Goal: Share content

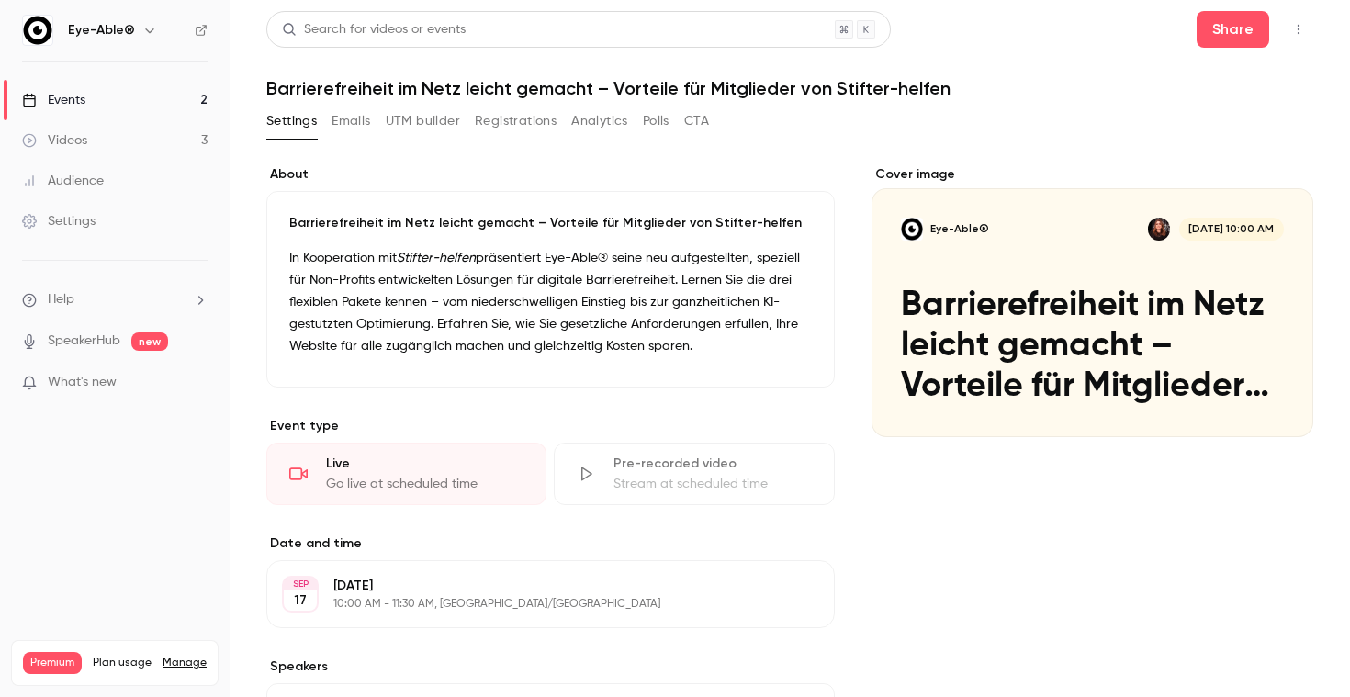
click at [102, 228] on link "Settings" at bounding box center [115, 221] width 230 height 40
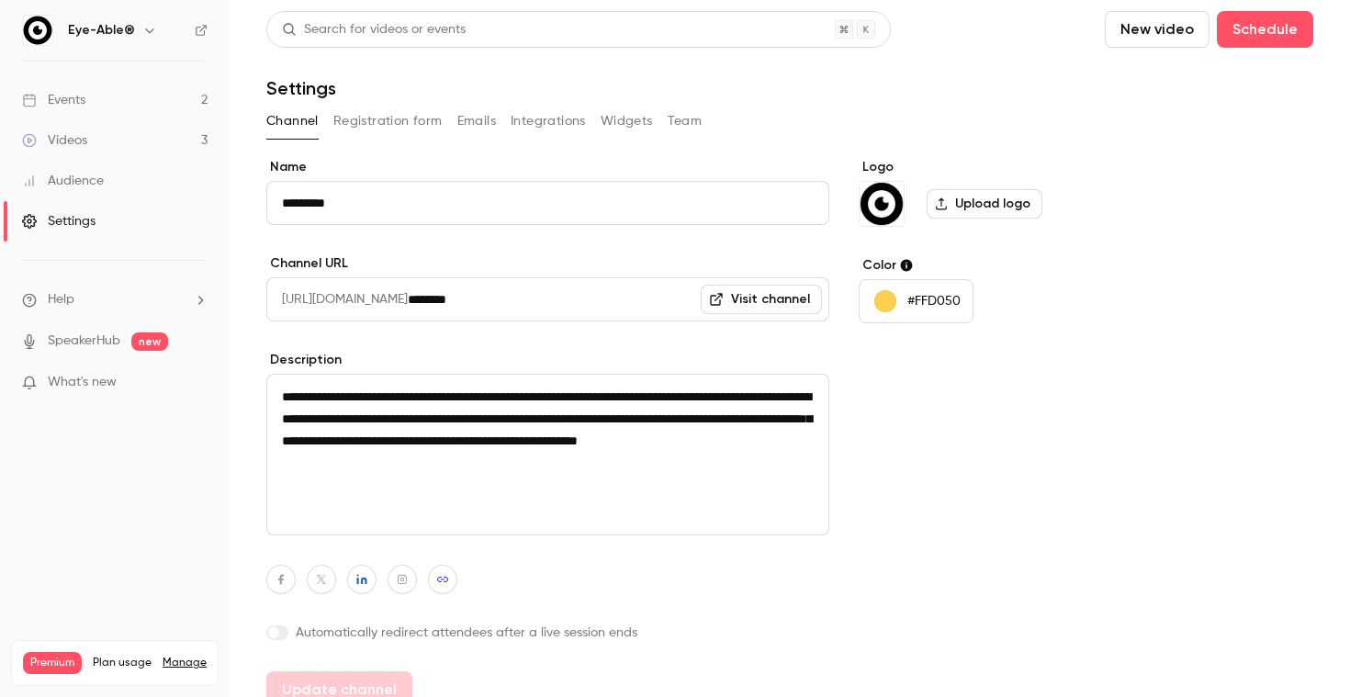
click at [679, 132] on button "Team" at bounding box center [685, 121] width 35 height 29
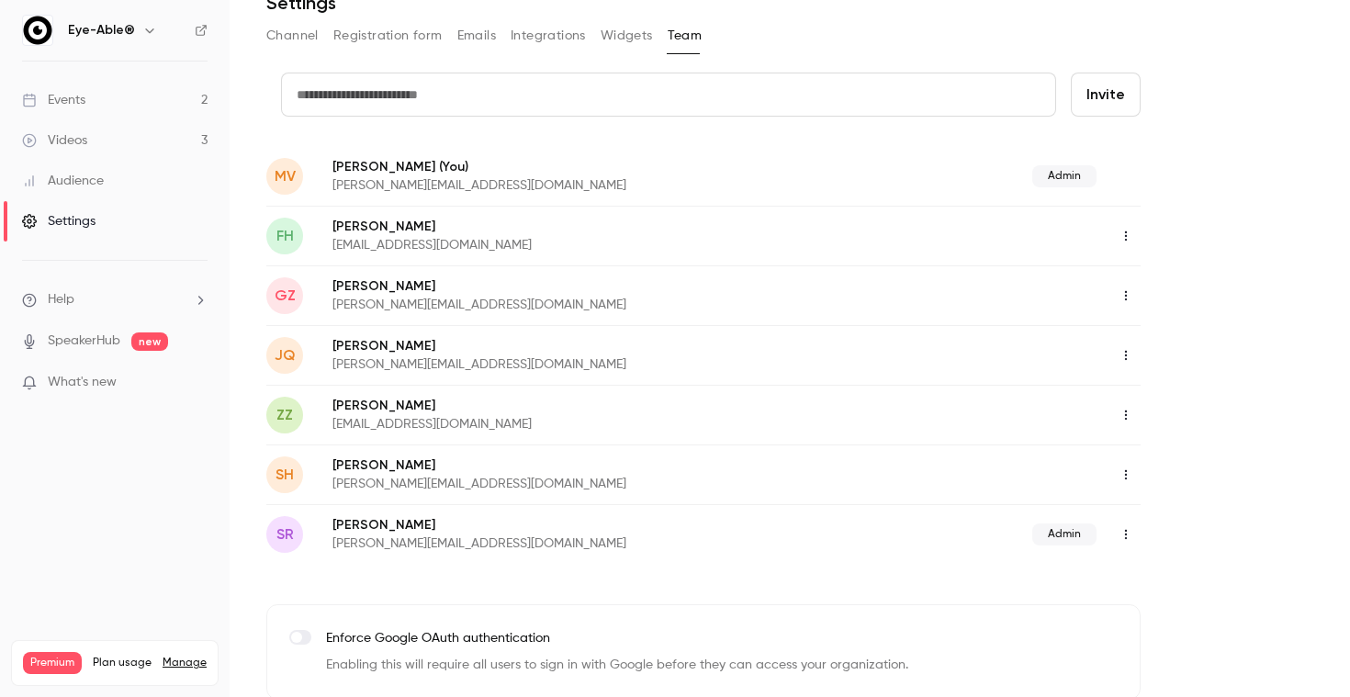
scroll to position [15, 0]
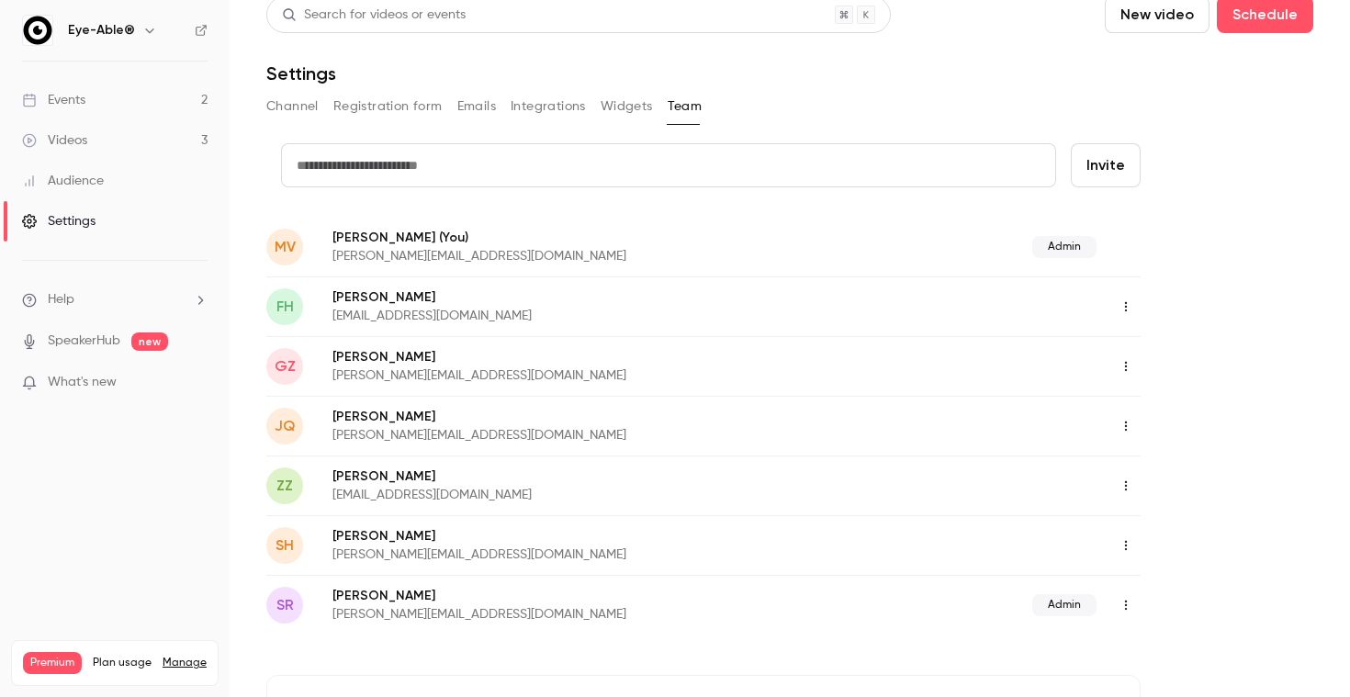
click at [579, 149] on input "text" at bounding box center [668, 165] width 775 height 44
click at [762, 166] on input "text" at bounding box center [668, 165] width 775 height 44
paste input "**********"
type input "**********"
click at [1119, 161] on button "Invite" at bounding box center [1106, 165] width 70 height 44
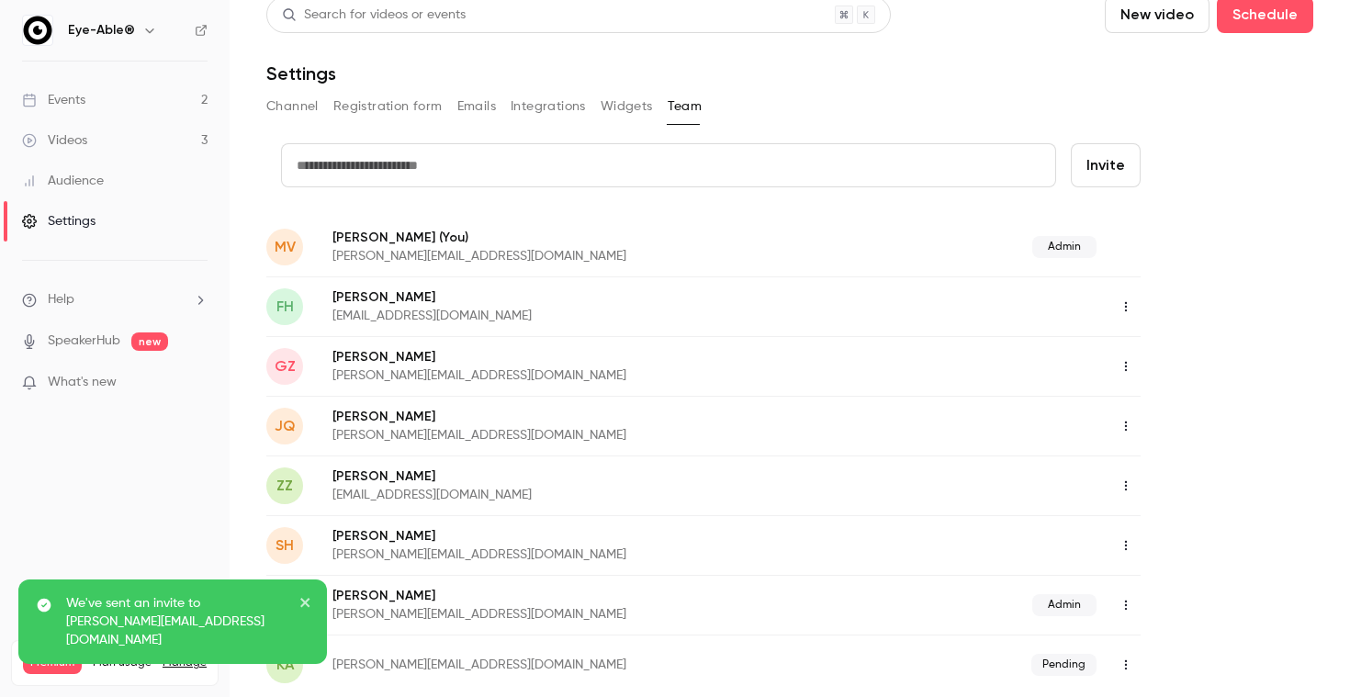
click at [99, 112] on link "Events 2" at bounding box center [115, 100] width 230 height 40
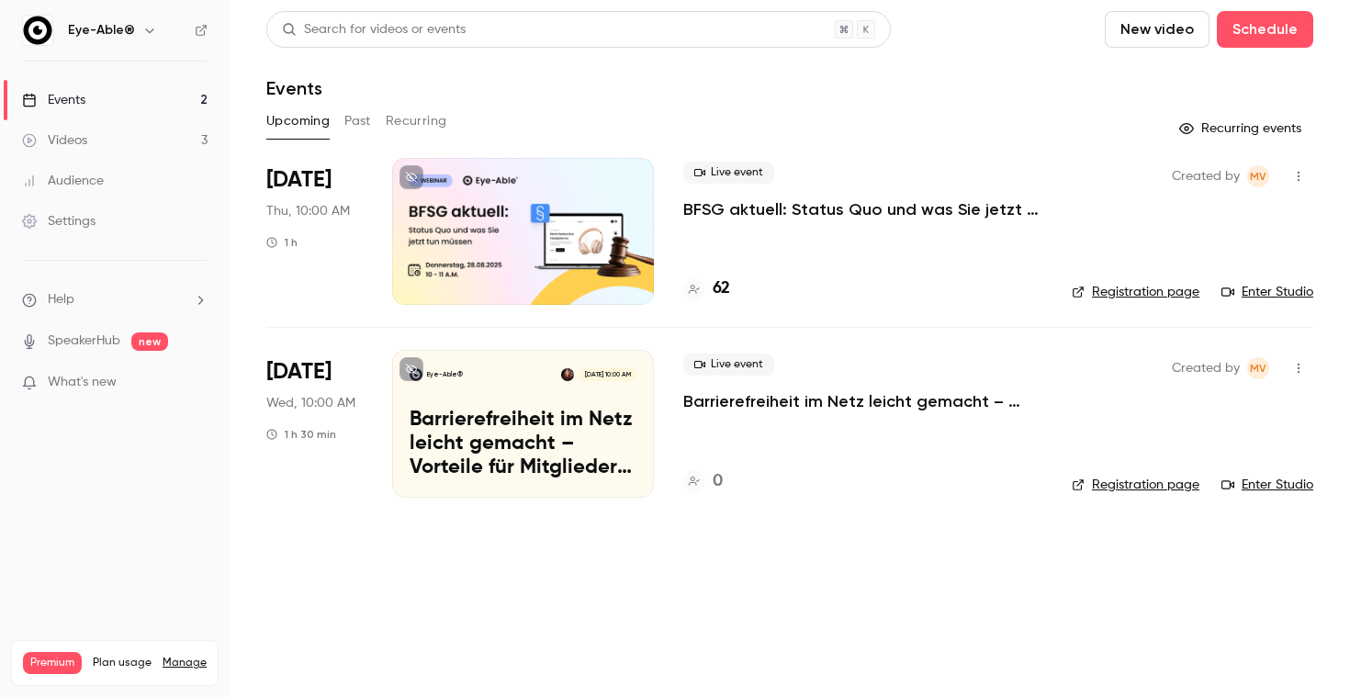
click at [1292, 368] on icon "button" at bounding box center [1298, 368] width 15 height 13
click at [921, 406] on div at bounding box center [675, 348] width 1350 height 697
click at [909, 401] on p "Barrierefreiheit im Netz leicht gemacht – Vorteile für Mitglieder von Stifter-h…" at bounding box center [862, 401] width 359 height 22
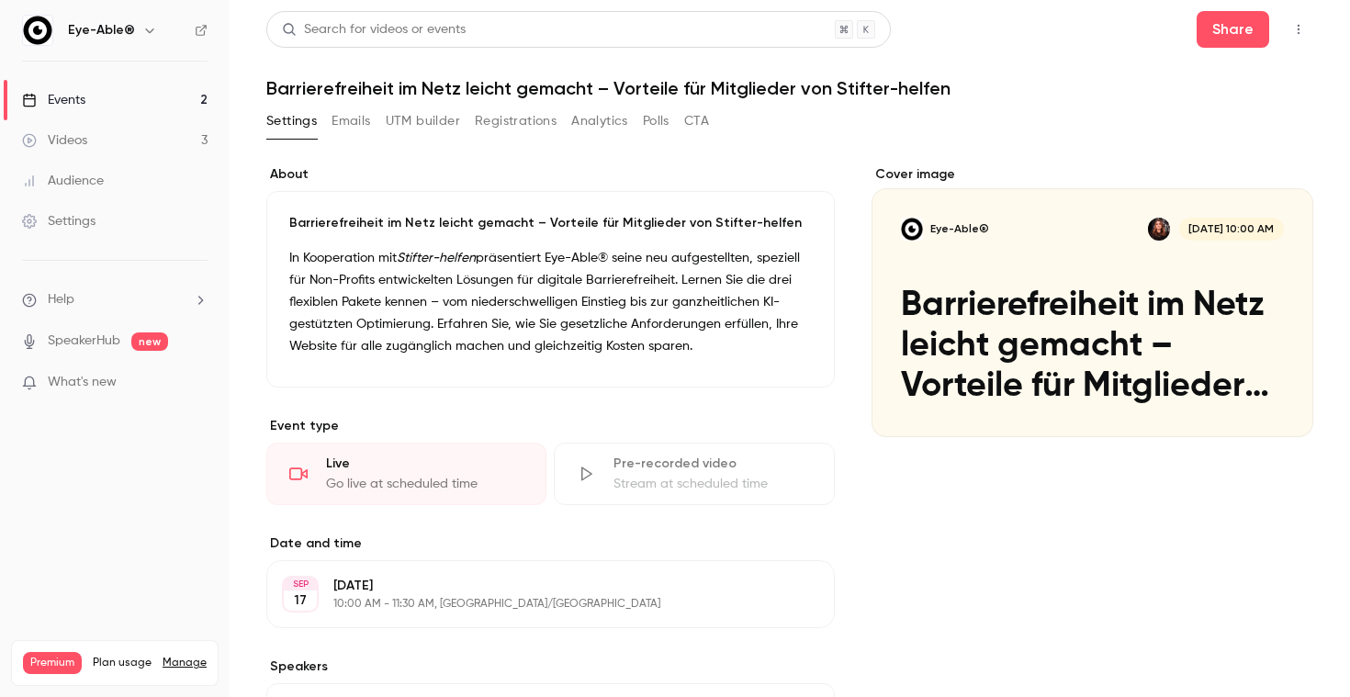
click at [1298, 37] on button "button" at bounding box center [1298, 29] width 29 height 29
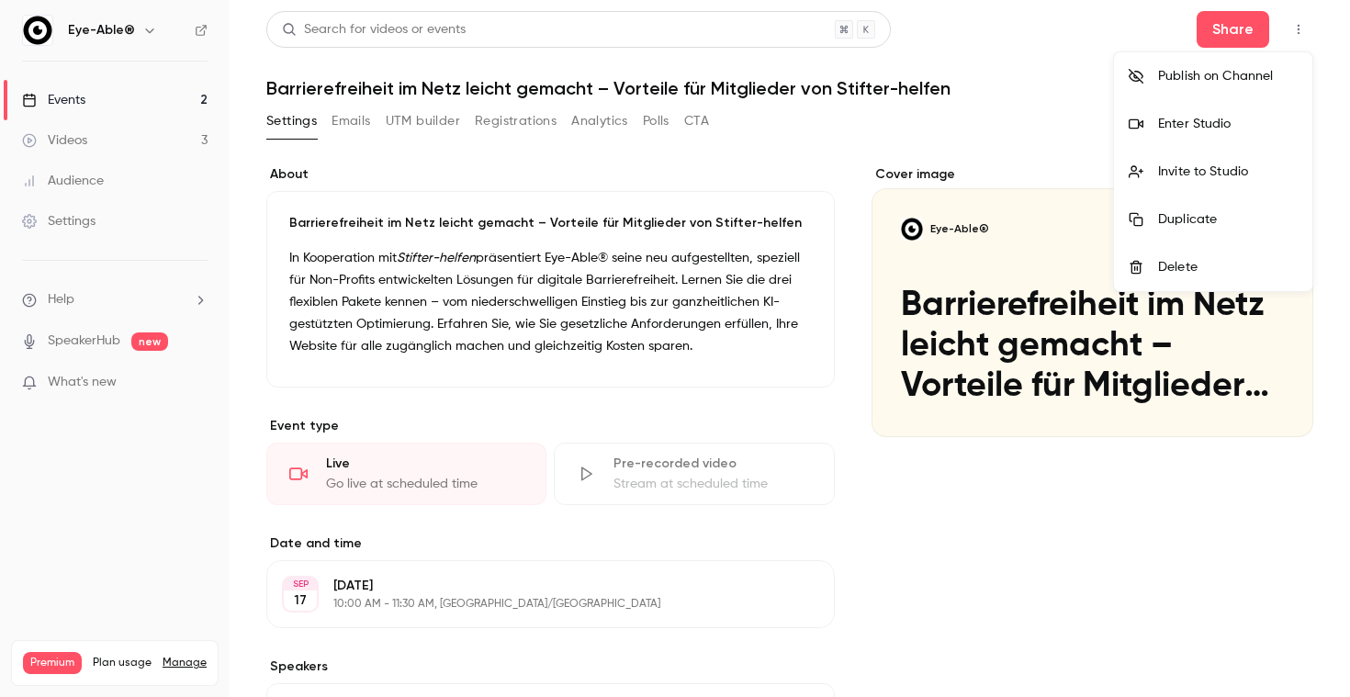
click at [1226, 25] on div at bounding box center [675, 348] width 1350 height 697
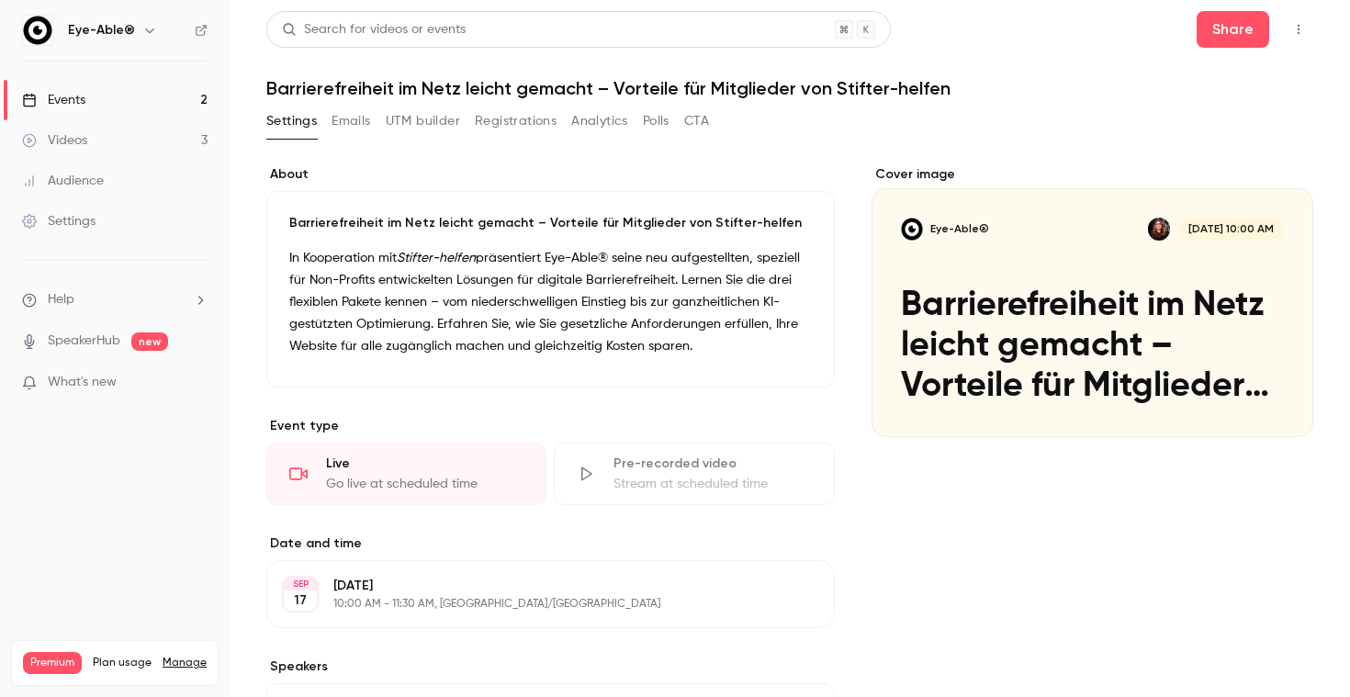
click at [1226, 25] on button "Share" at bounding box center [1233, 29] width 73 height 37
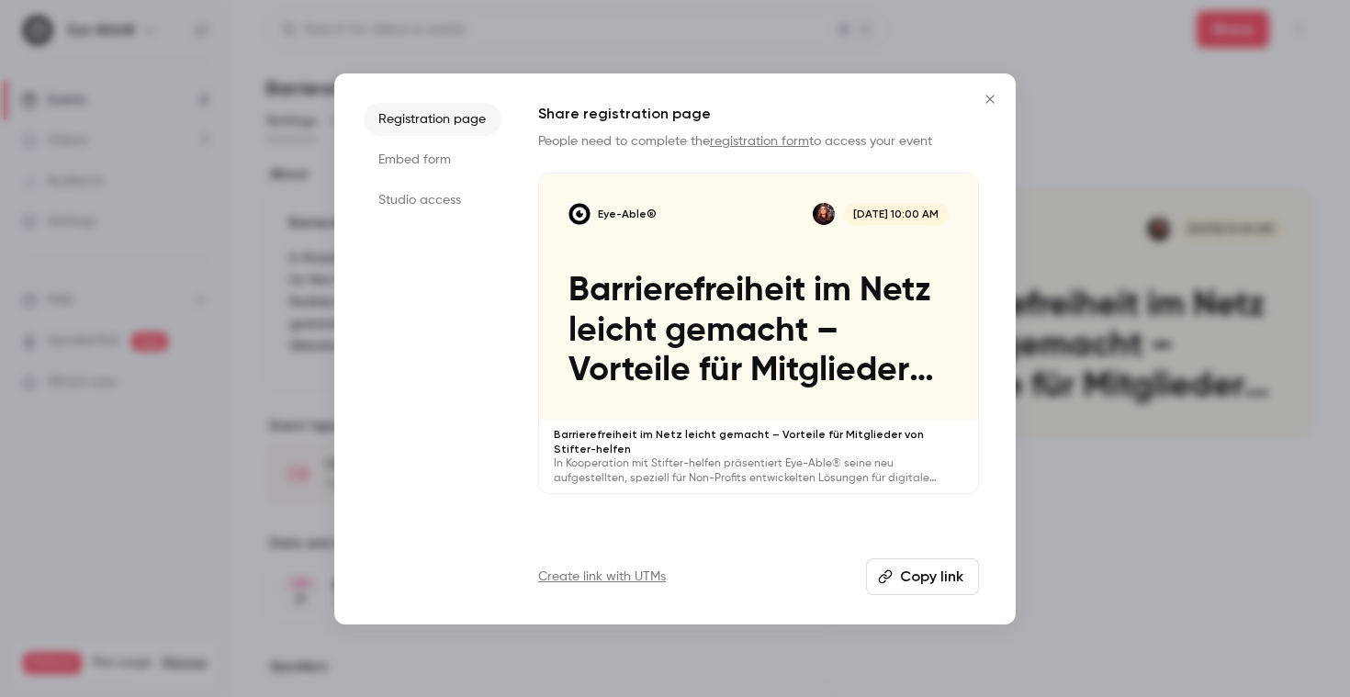
click at [894, 581] on button "Copy link" at bounding box center [922, 576] width 113 height 37
click at [471, 152] on li "Embed form" at bounding box center [433, 159] width 138 height 33
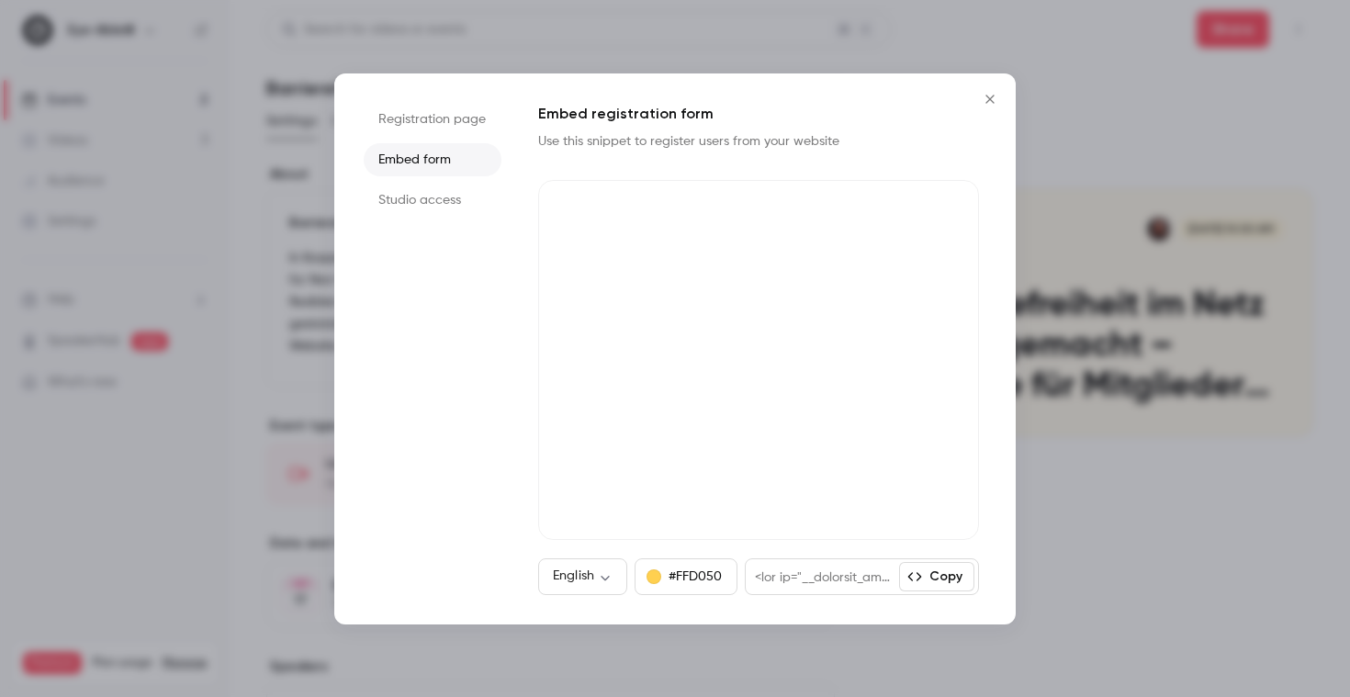
click at [442, 197] on li "Studio access" at bounding box center [433, 200] width 138 height 33
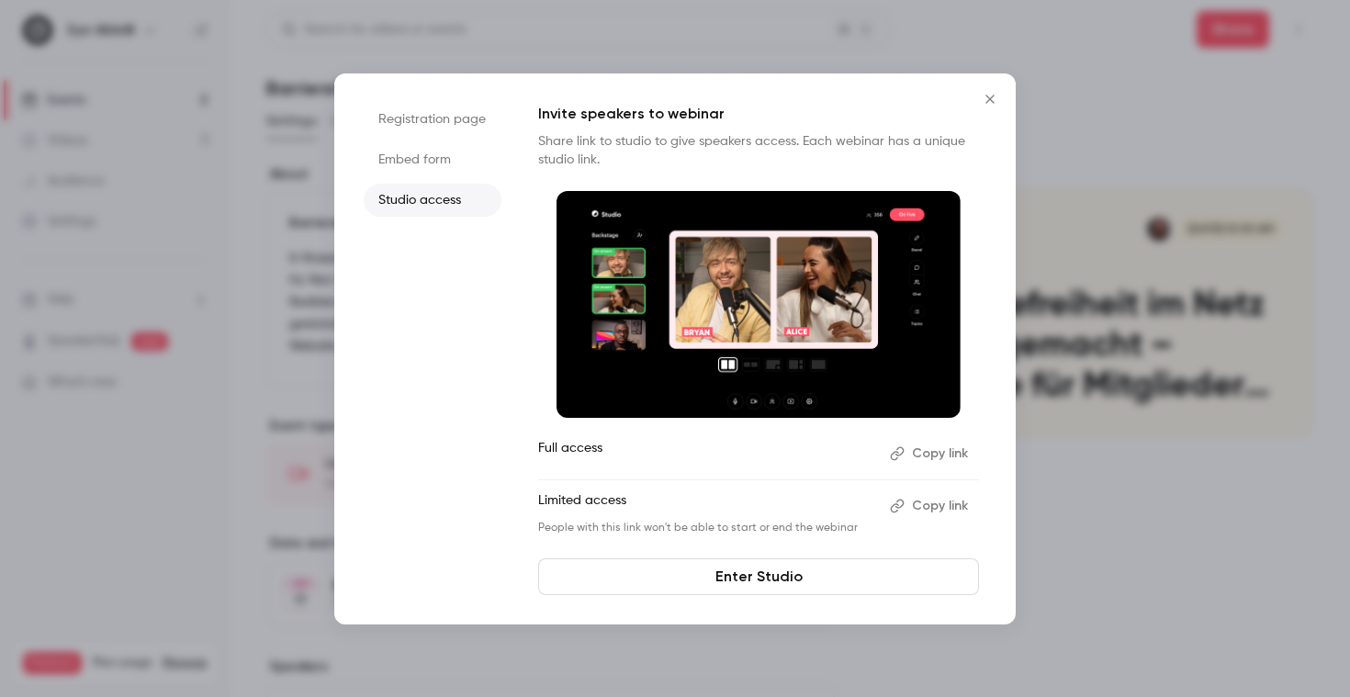
click at [445, 124] on li "Registration page" at bounding box center [433, 119] width 138 height 33
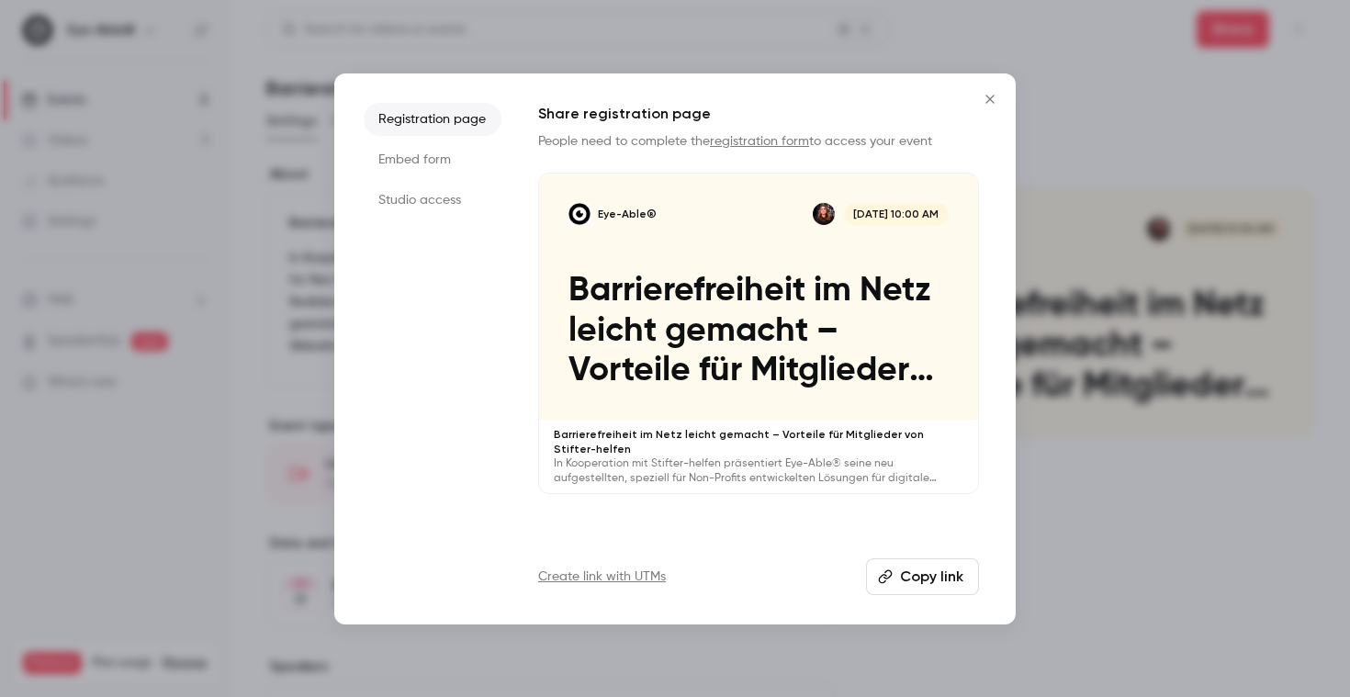
click at [991, 104] on icon "Close" at bounding box center [990, 99] width 22 height 15
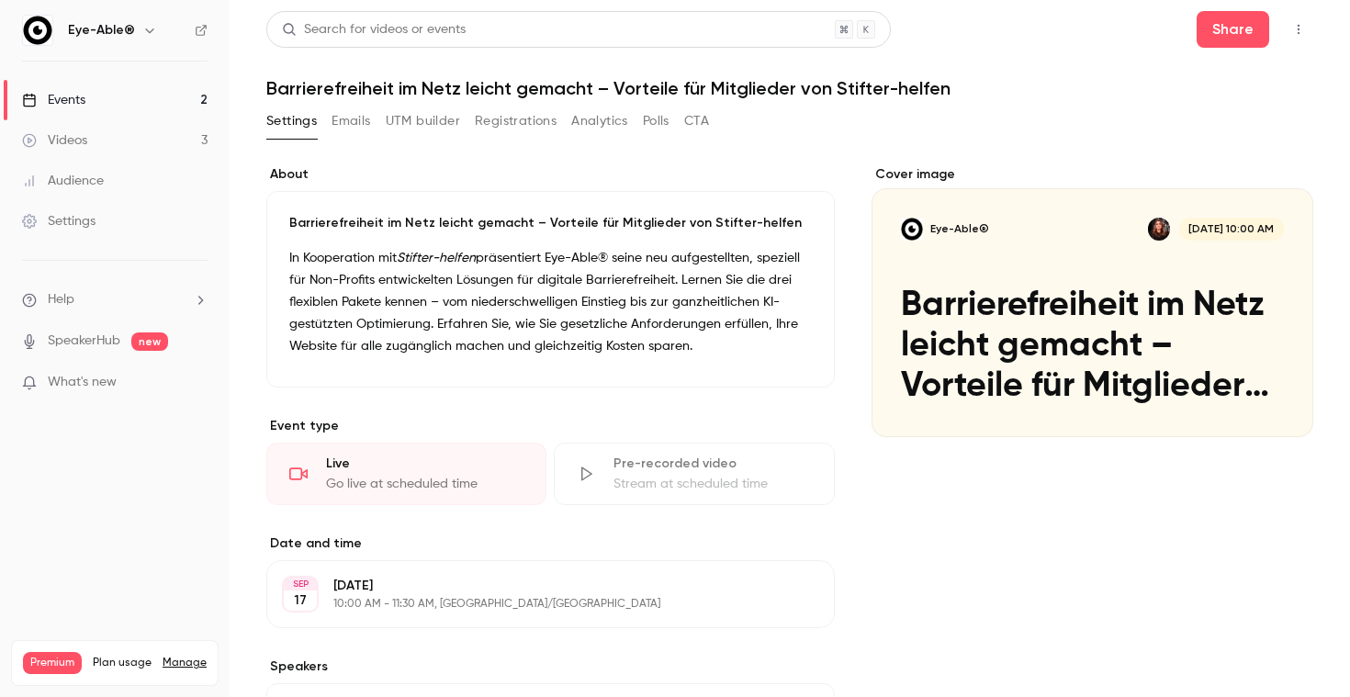
click at [1056, 260] on div "Cover image" at bounding box center [1093, 301] width 442 height 272
click at [0, 0] on input "Eye-Able® [DATE] 10:00 AM Barrierefreiheit im Netz leicht gemacht – Vorteile fü…" at bounding box center [0, 0] width 0 height 0
